Goal: Check status: Check status

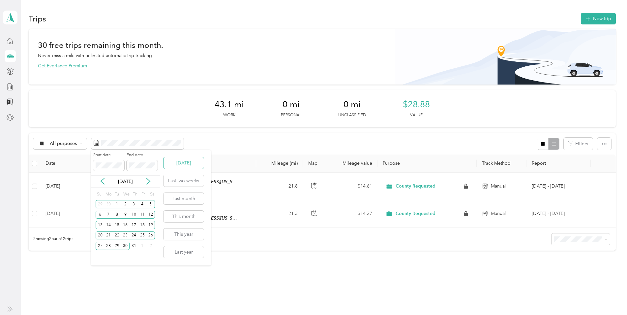
click at [177, 164] on button "Today" at bounding box center [184, 163] width 40 height 12
